Goal: Task Accomplishment & Management: Use online tool/utility

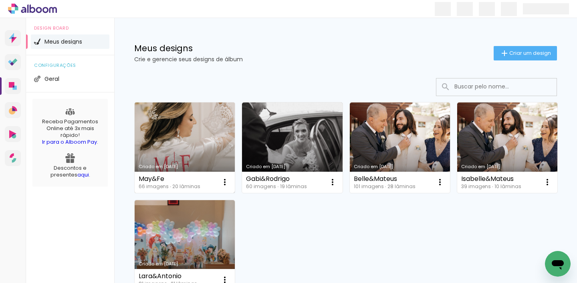
click at [217, 133] on link "Criado em [DATE]" at bounding box center [185, 148] width 100 height 91
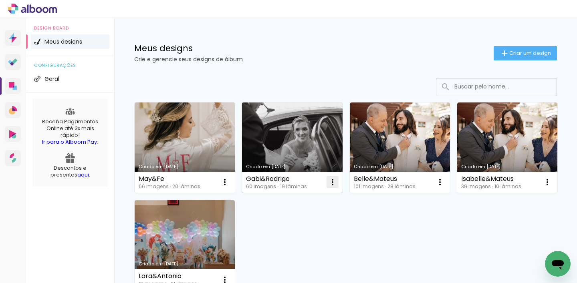
click at [335, 184] on iron-icon at bounding box center [333, 183] width 10 height 10
click at [313, 182] on div "Gabi&Rodrigo 60 imagens ∙ 19 lâminas Abrir Fazer uma cópia Excluir" at bounding box center [292, 182] width 100 height 21
click at [301, 147] on link "Criado em [DATE]" at bounding box center [292, 148] width 100 height 91
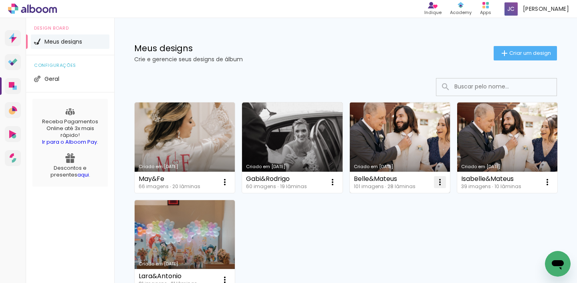
click at [441, 182] on iron-icon at bounding box center [440, 183] width 10 height 10
click at [402, 147] on link "Criado em [DATE]" at bounding box center [400, 148] width 100 height 91
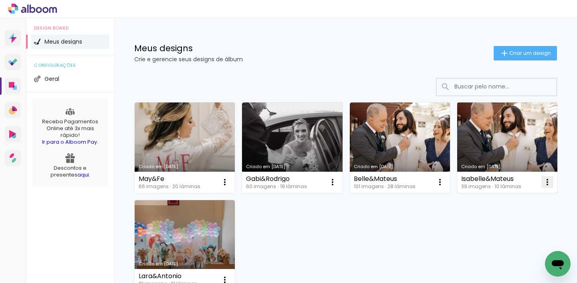
click at [547, 183] on iron-icon at bounding box center [548, 183] width 10 height 10
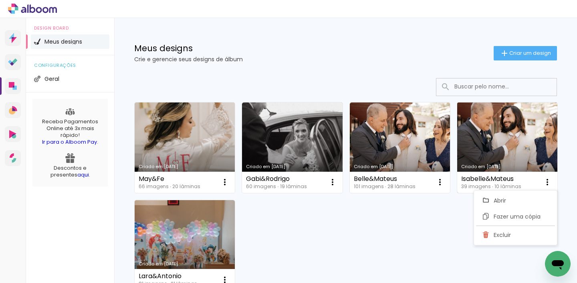
click at [516, 148] on link "Criado em [DATE]" at bounding box center [507, 148] width 100 height 91
